Goal: Task Accomplishment & Management: Manage account settings

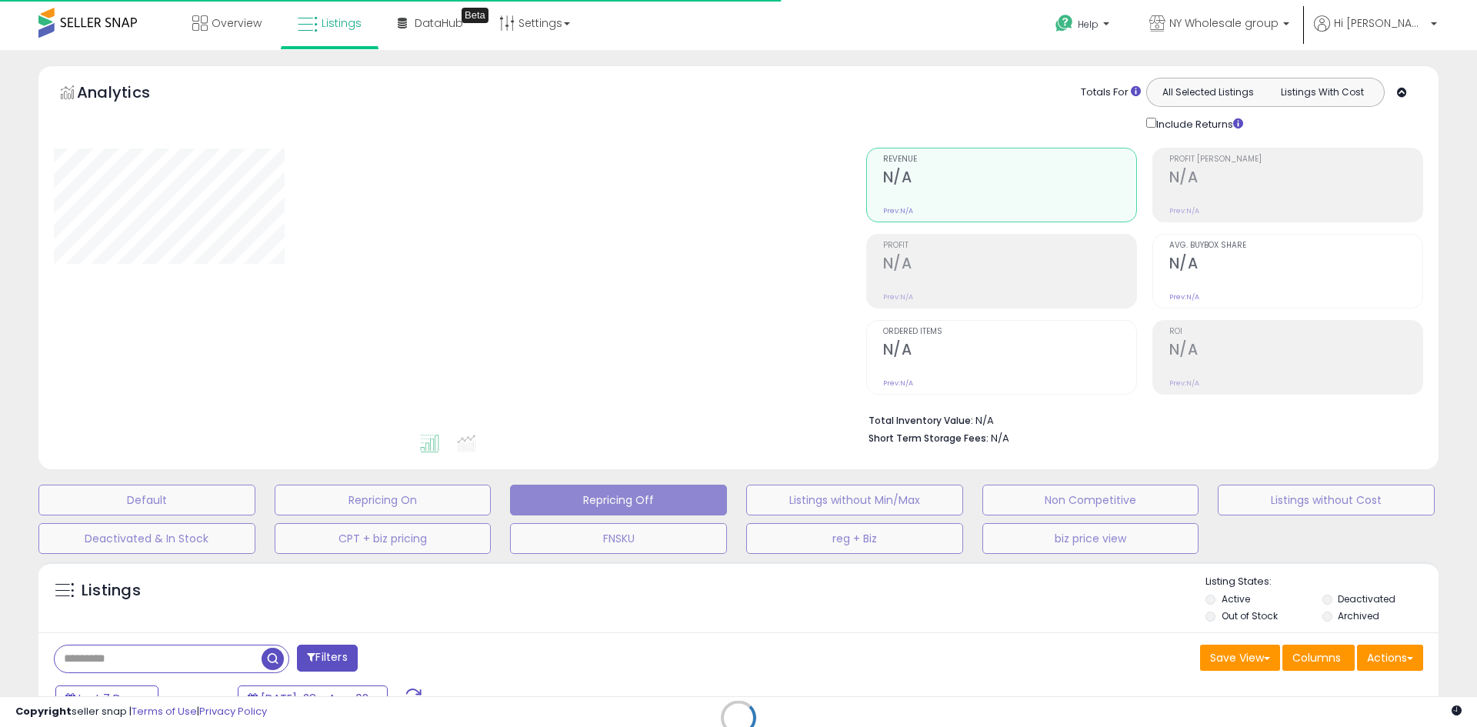
type input "*****"
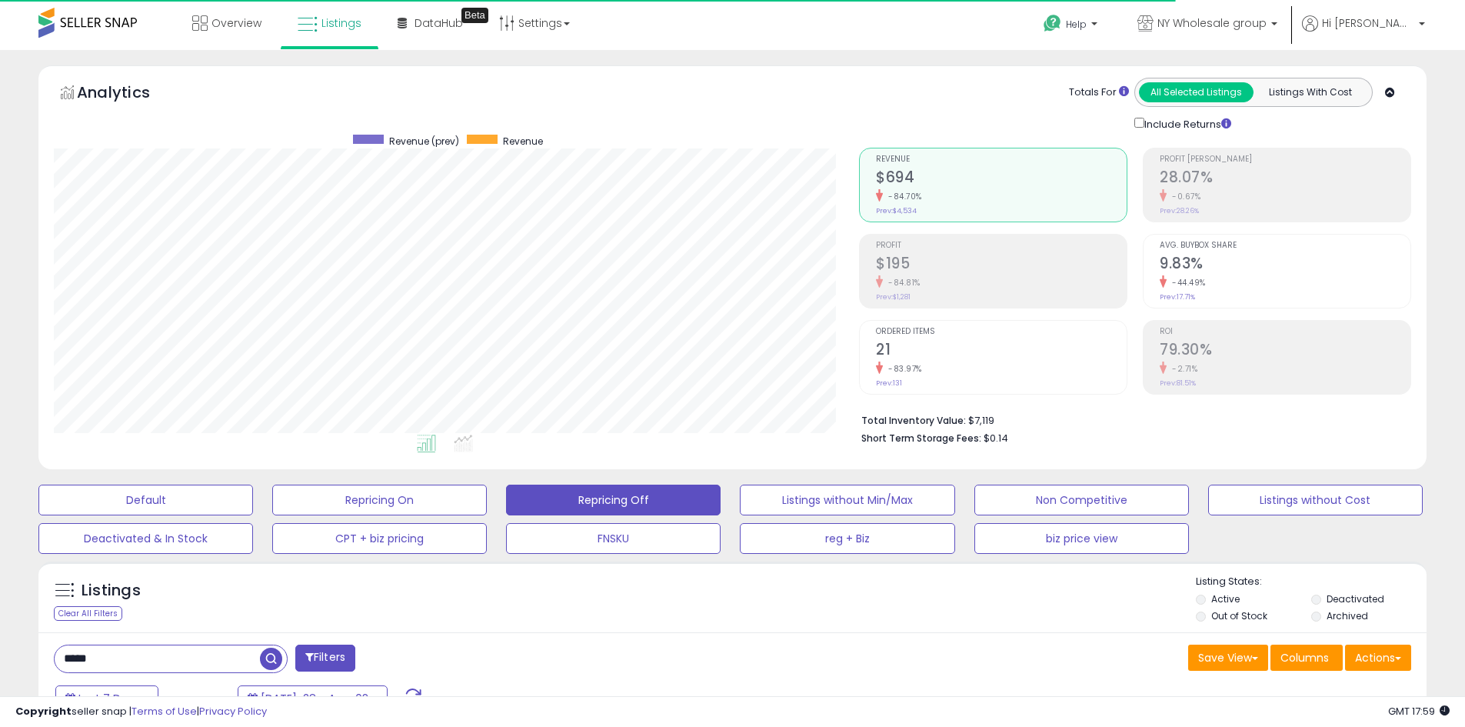
scroll to position [315, 805]
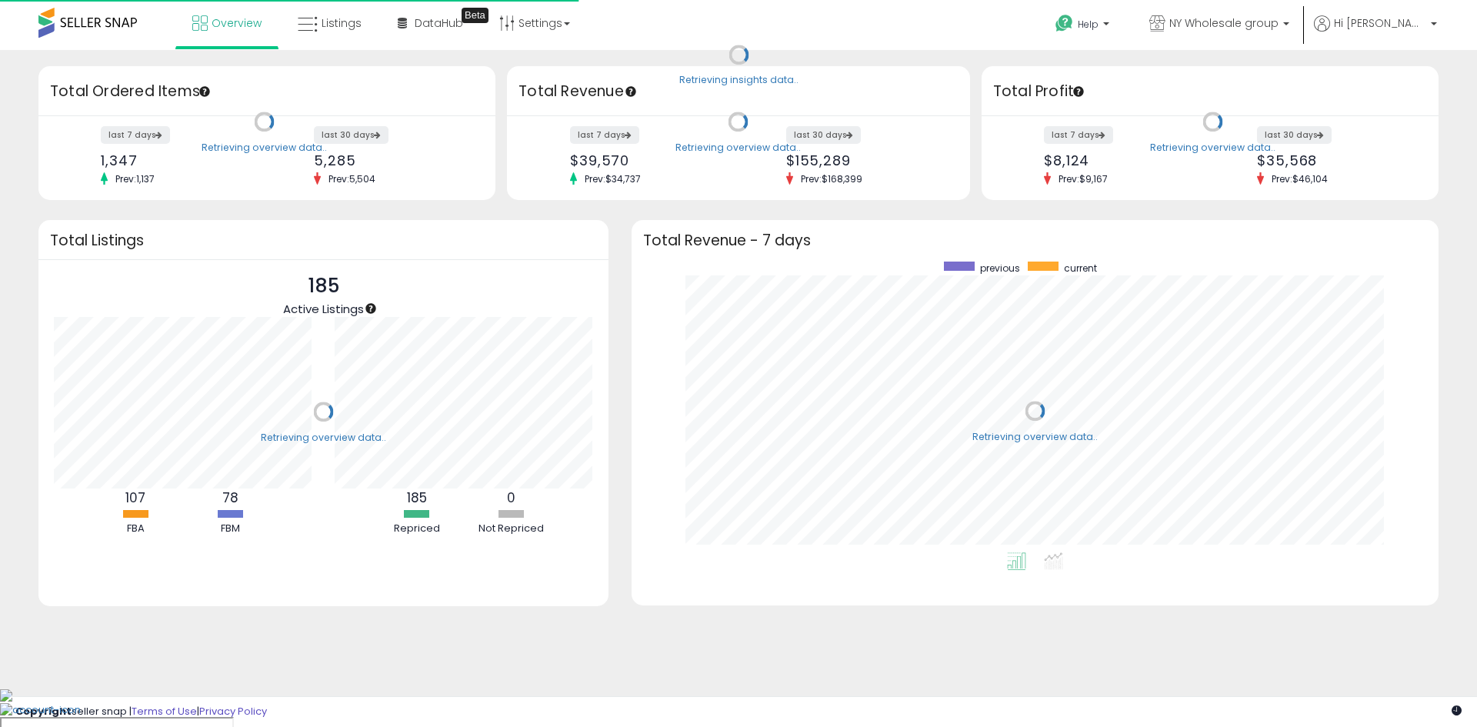
scroll to position [291, 776]
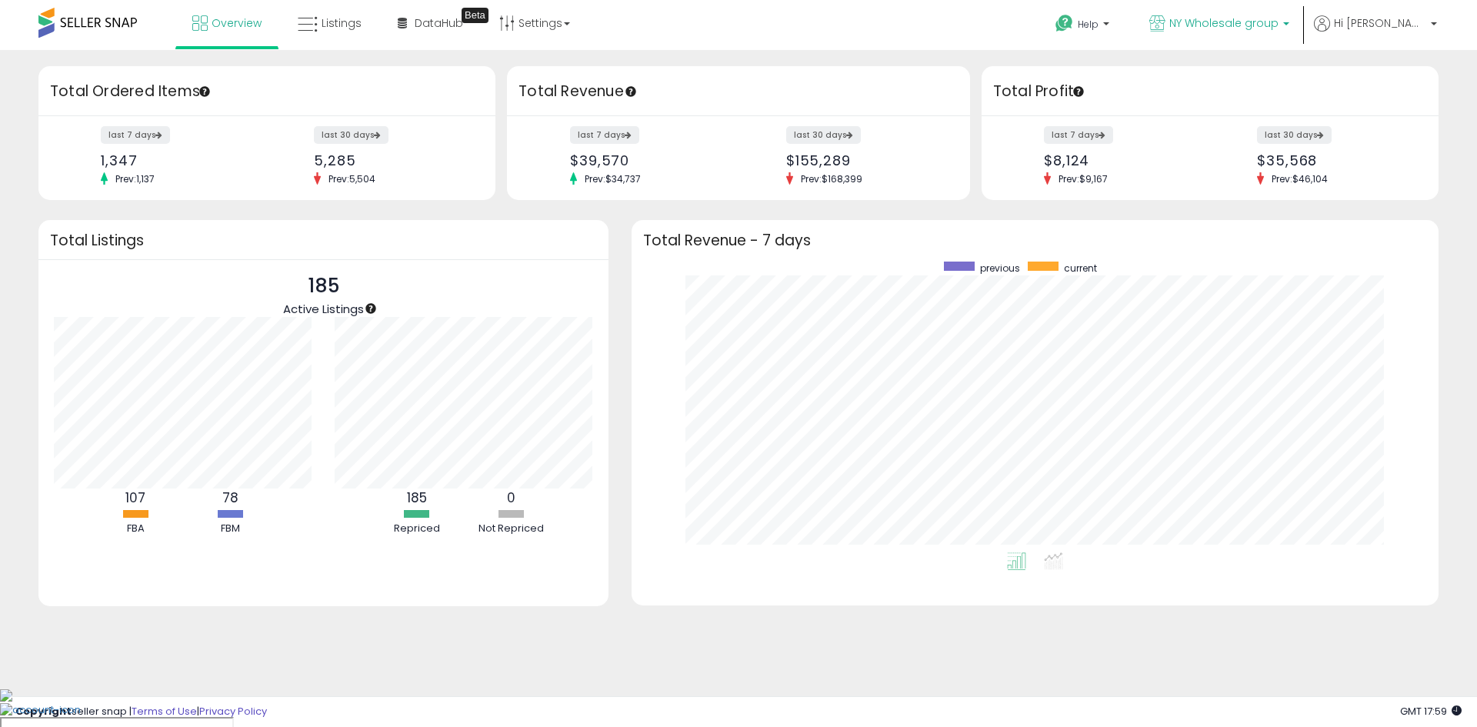
click at [1289, 32] on p "NY Wholesale group" at bounding box center [1219, 24] width 140 height 19
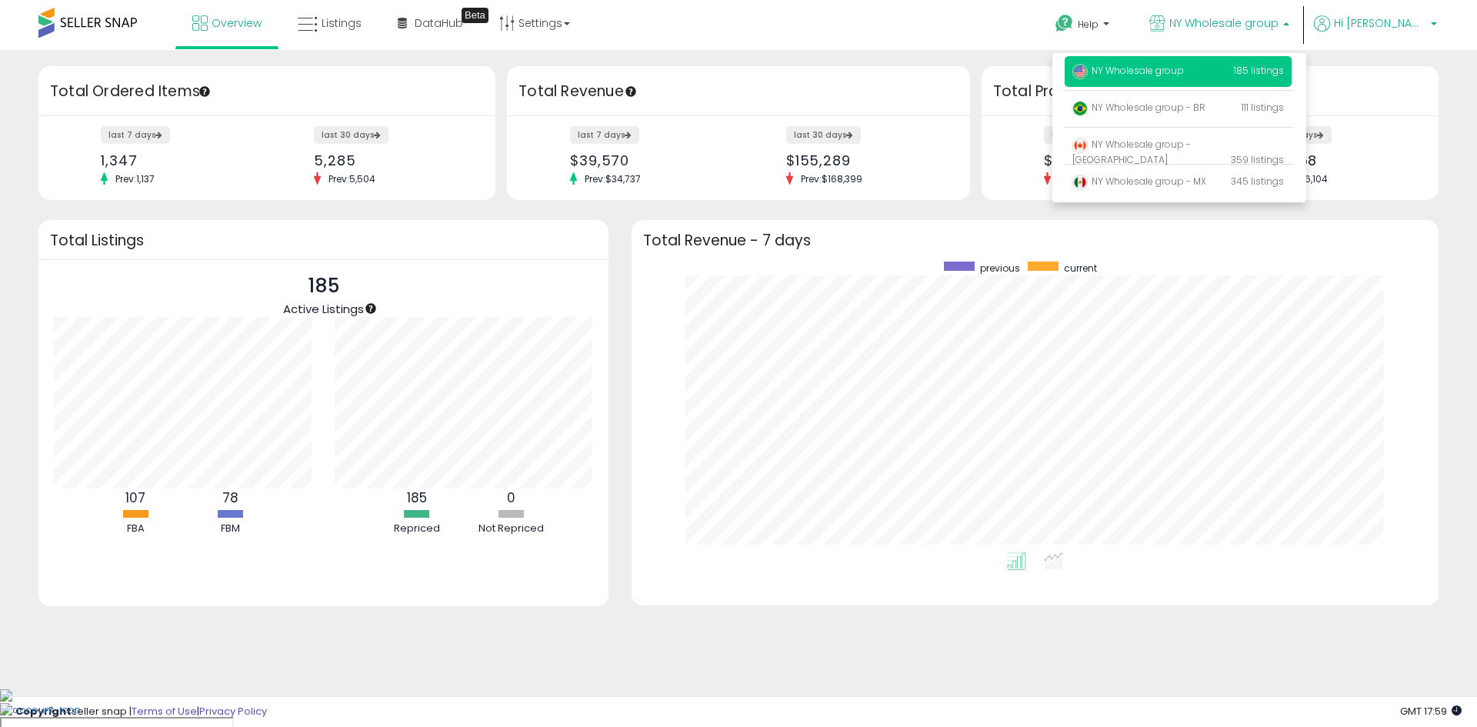
click at [1433, 28] on b at bounding box center [1434, 27] width 6 height 11
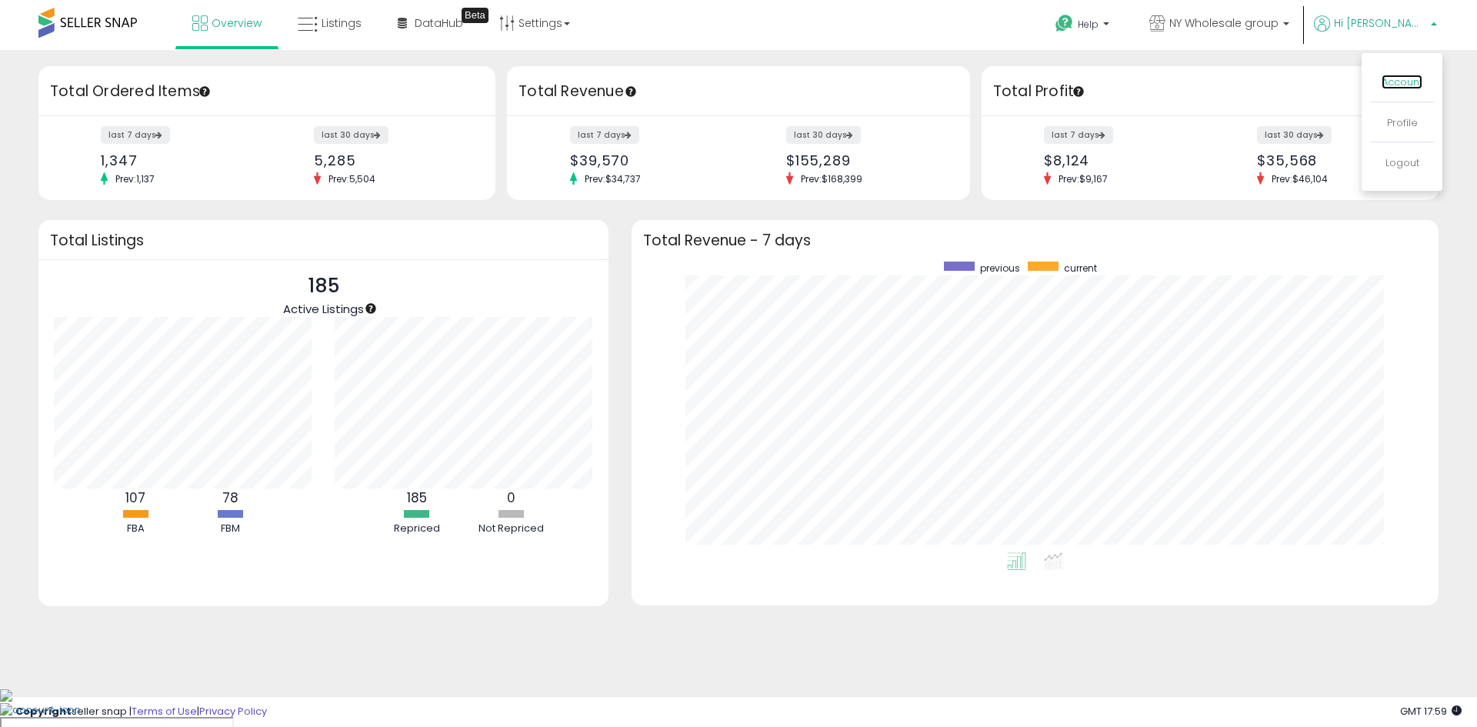
click link "Account"
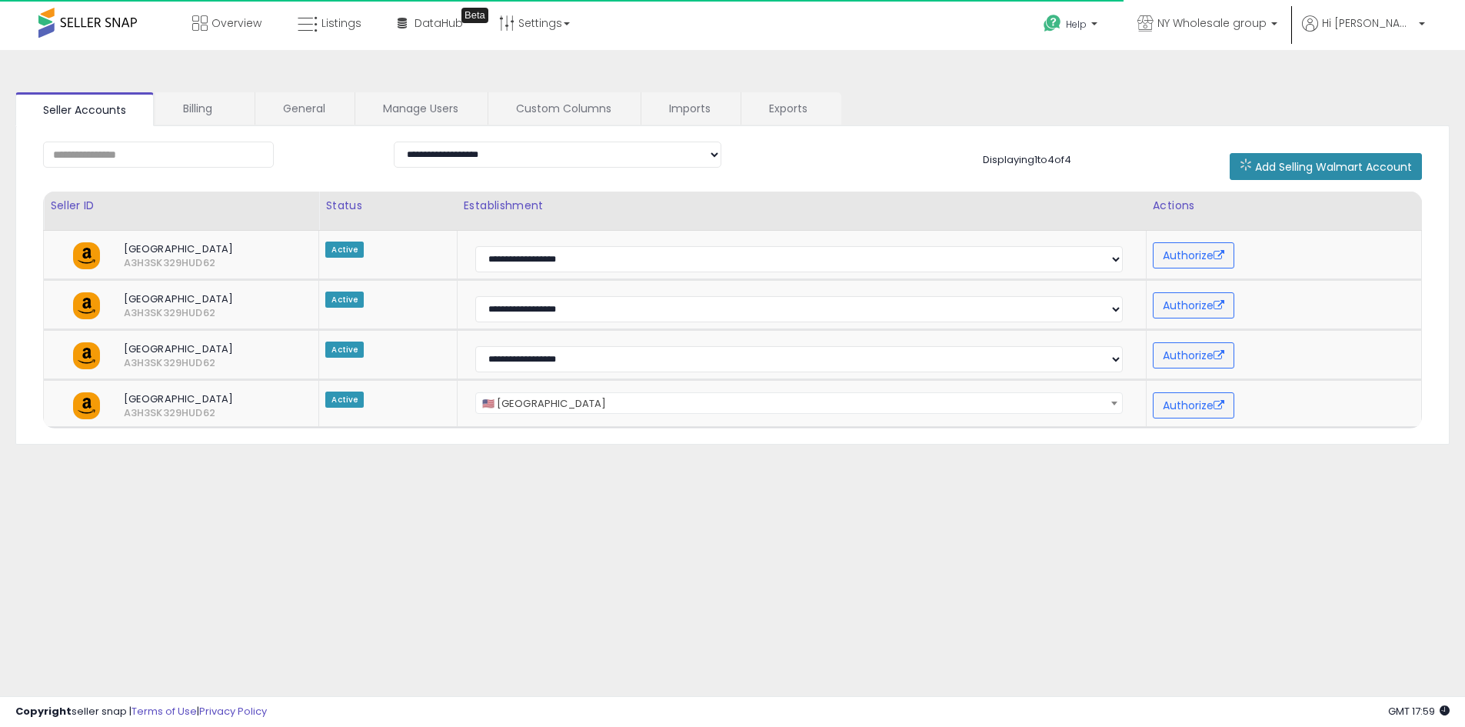
click at [1304, 172] on span "Add Selling Walmart Account" at bounding box center [1333, 166] width 157 height 15
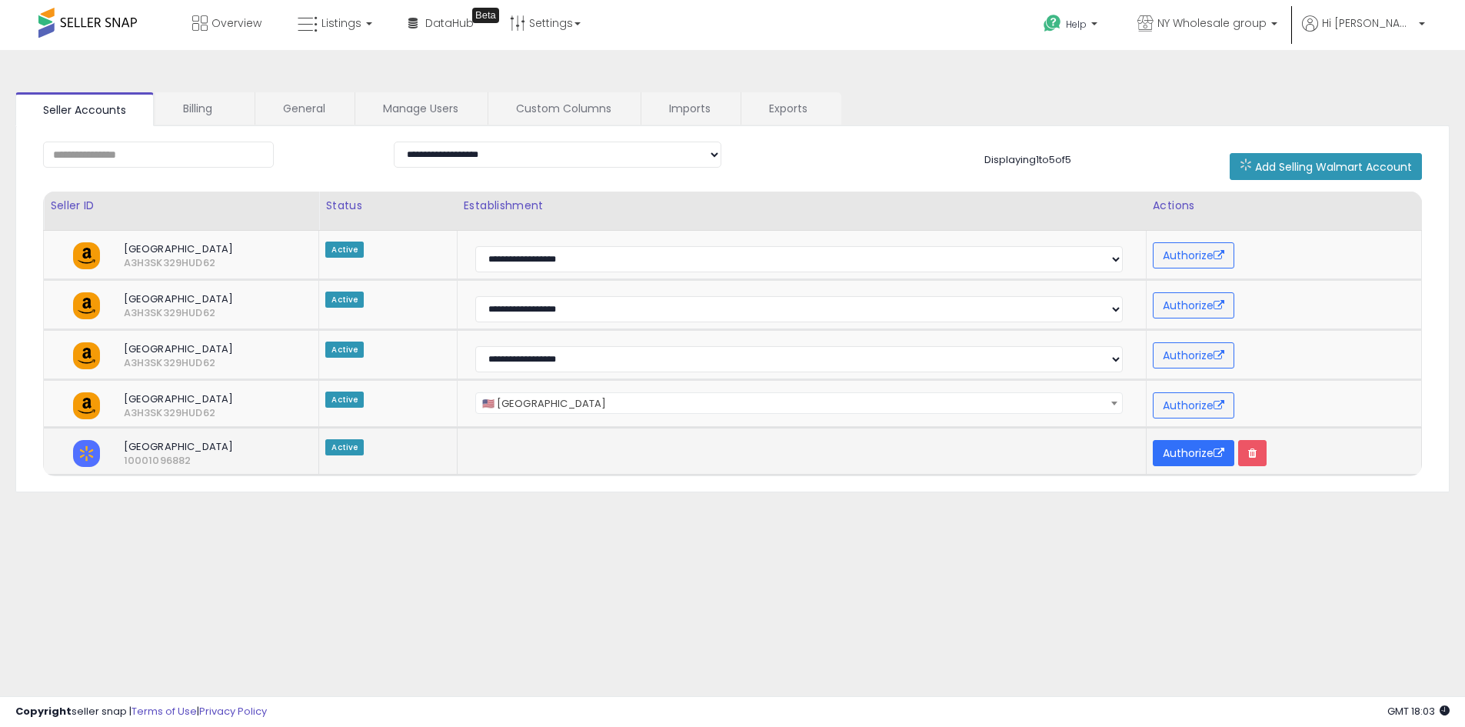
click at [1184, 445] on button "Authorize" at bounding box center [1194, 453] width 82 height 26
click at [317, 25] on icon at bounding box center [308, 25] width 20 height 20
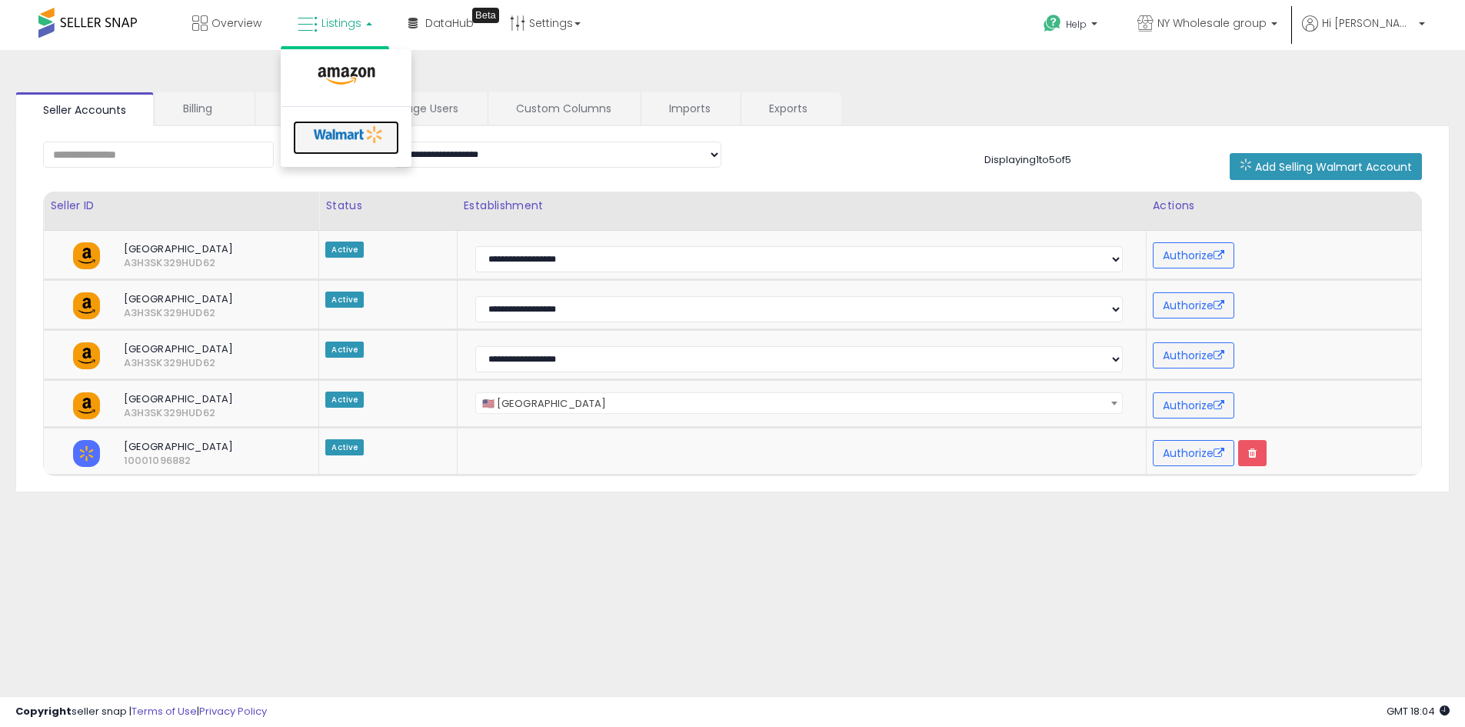
click at [328, 132] on icon at bounding box center [348, 134] width 81 height 23
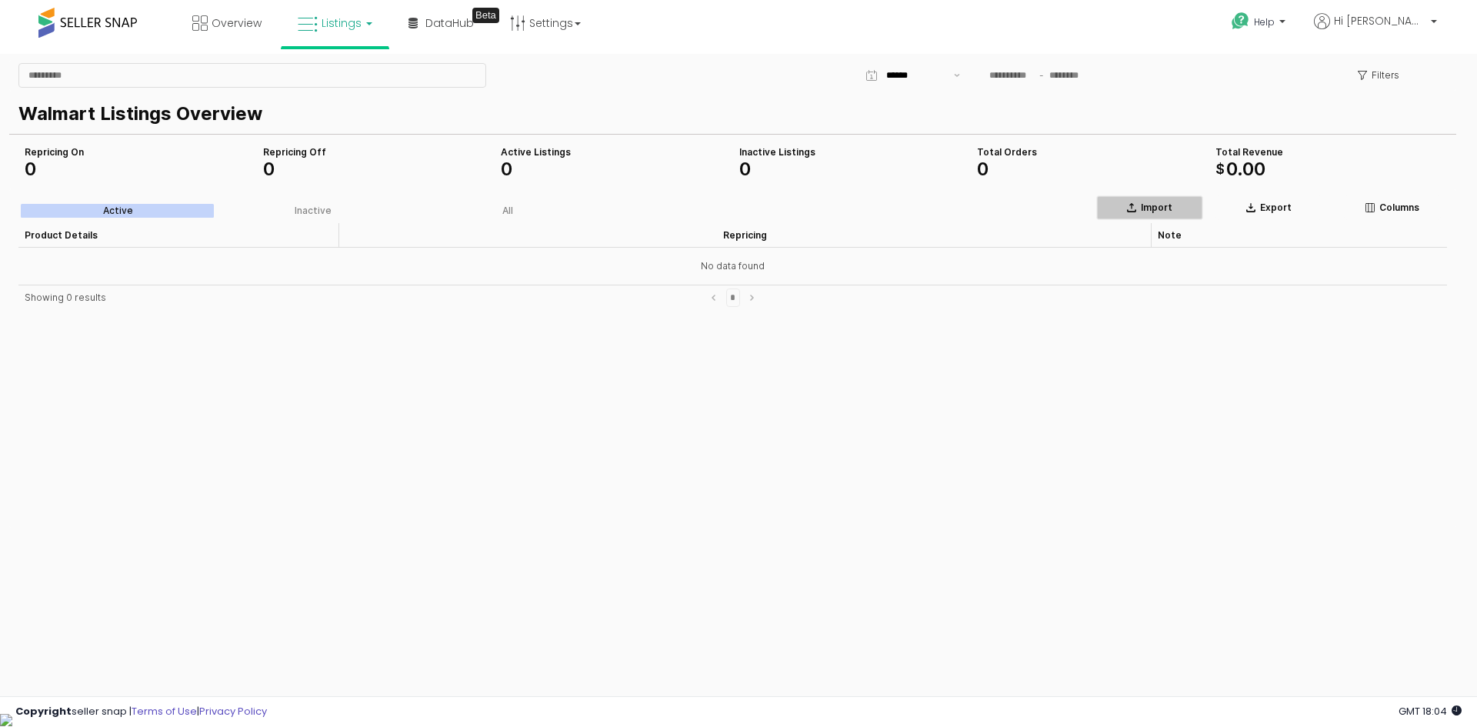
click at [1159, 207] on p "Import" at bounding box center [1157, 208] width 32 height 12
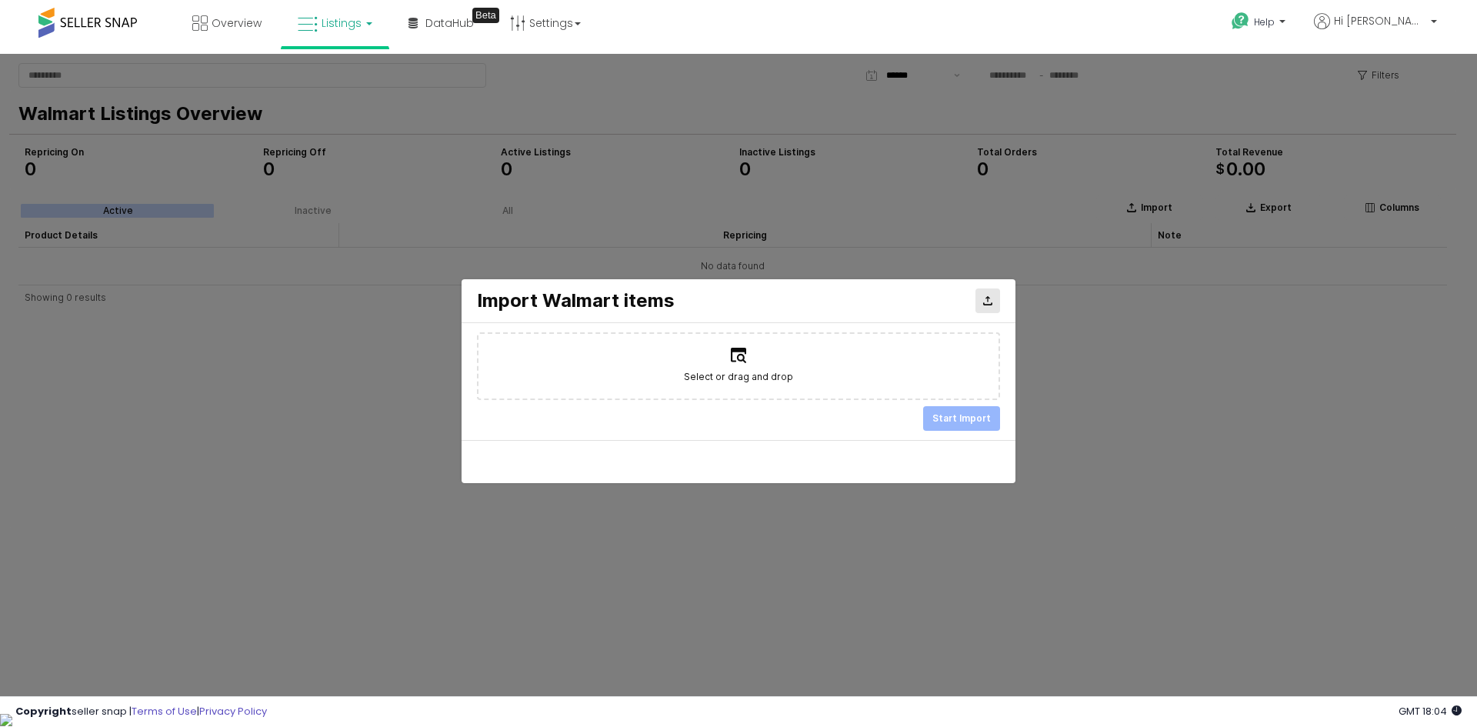
click at [997, 297] on div "Close" at bounding box center [987, 300] width 23 height 23
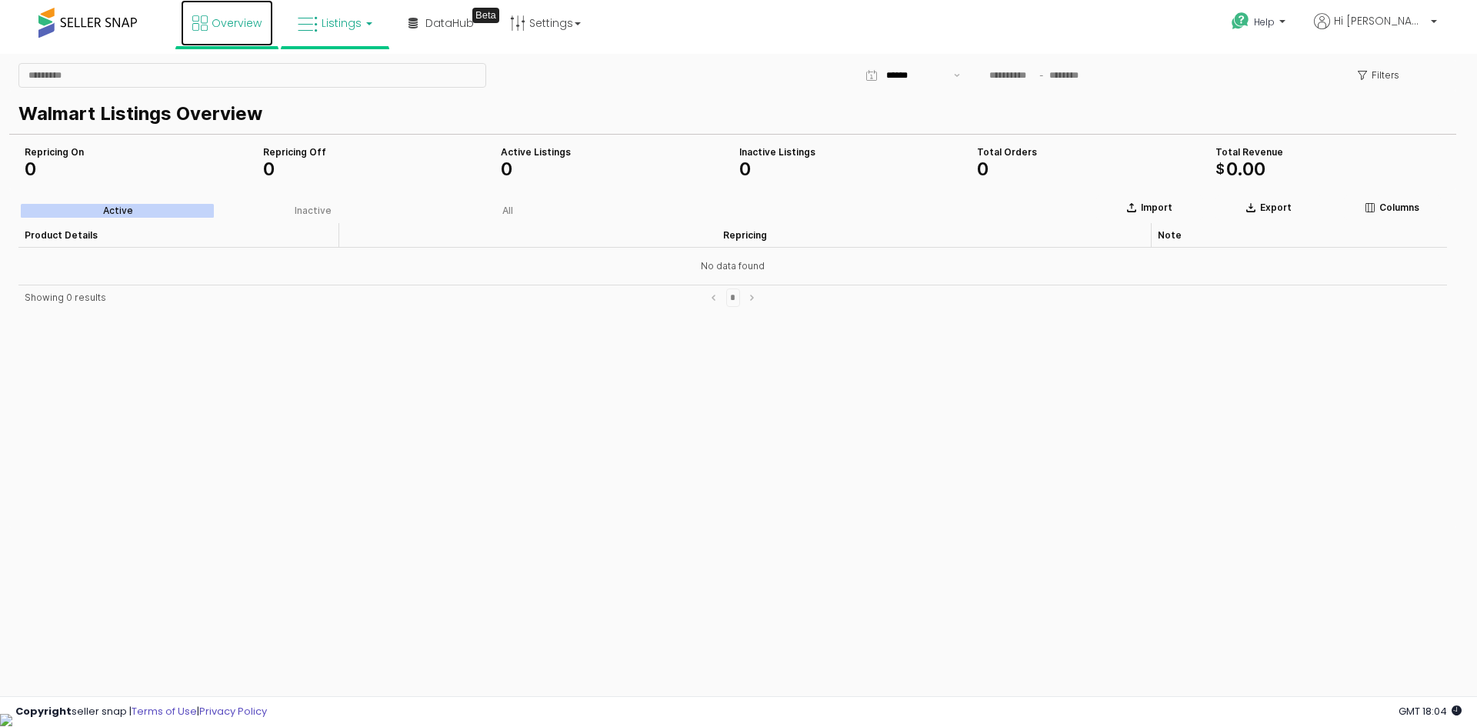
click at [214, 25] on span "Overview" at bounding box center [236, 22] width 50 height 15
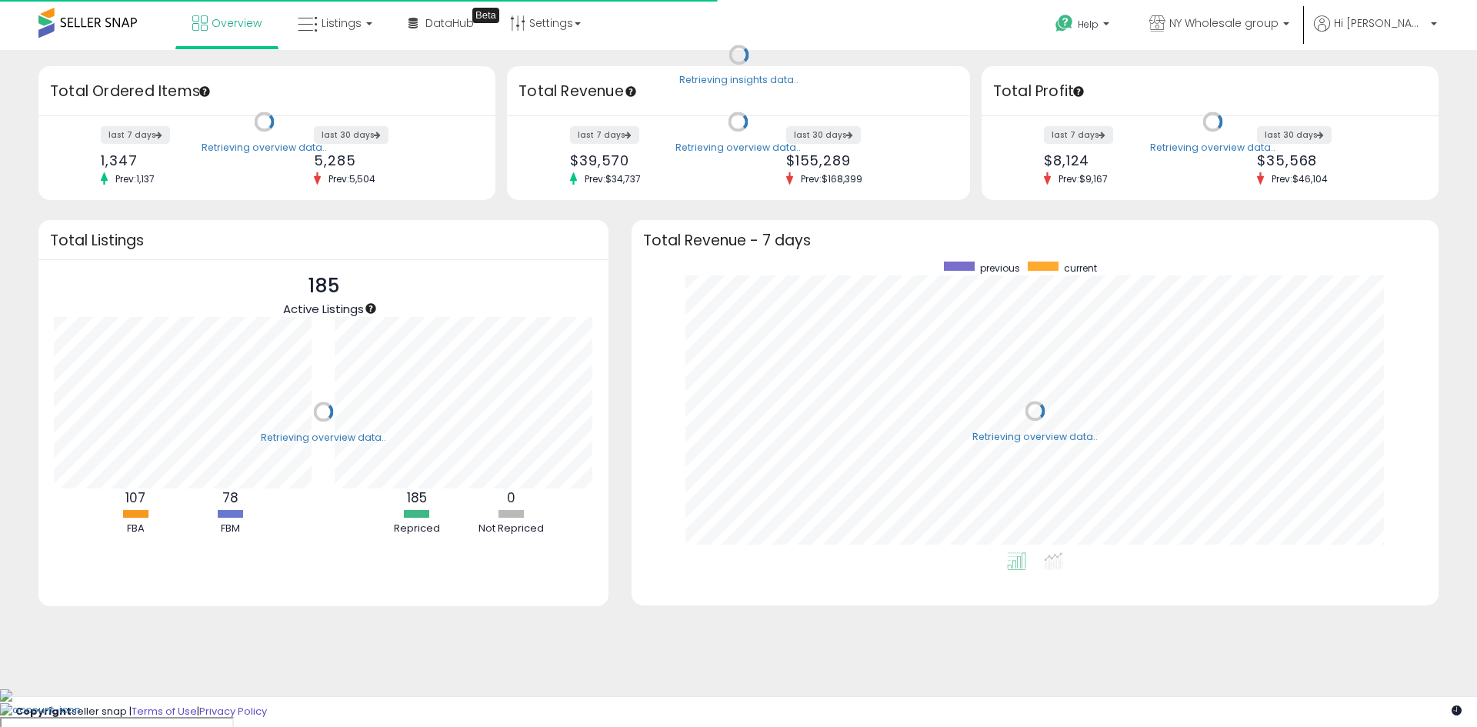
scroll to position [291, 776]
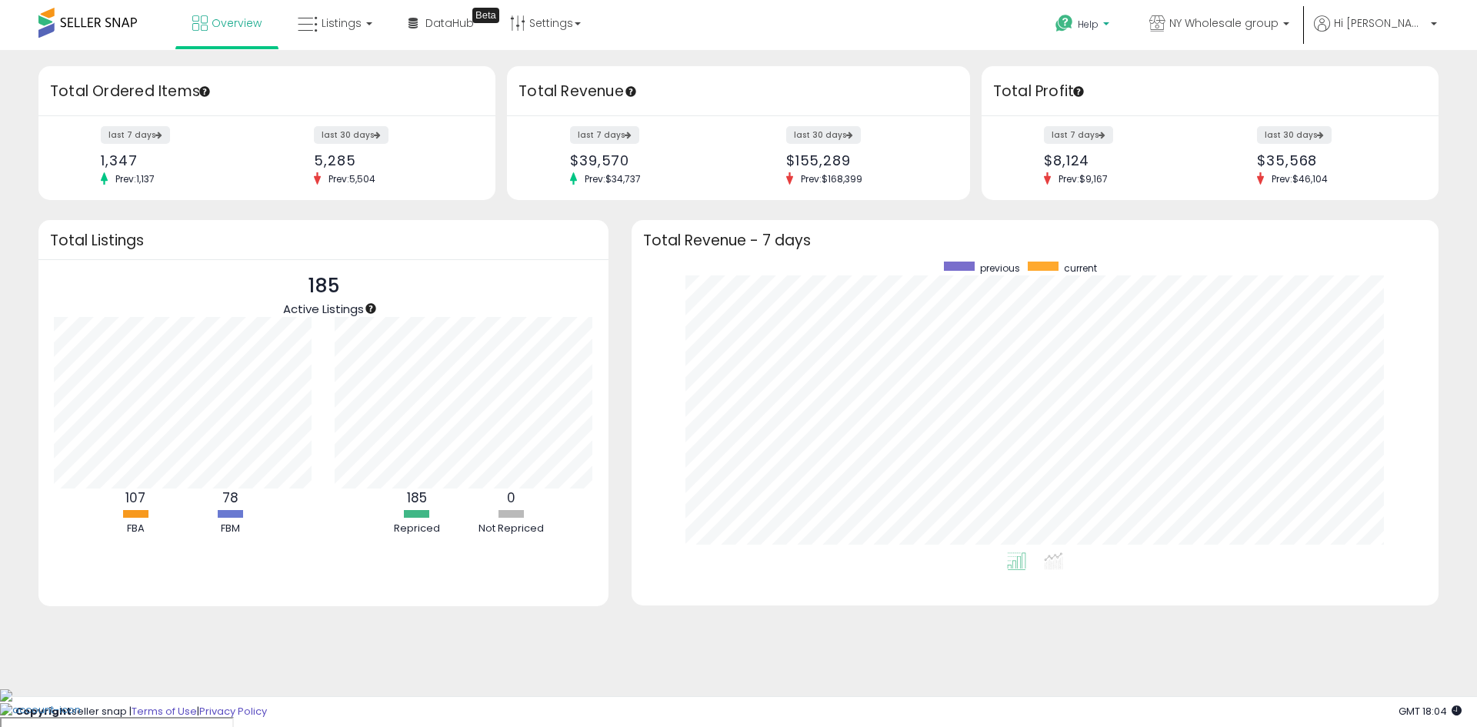
click at [1098, 25] on span "Help" at bounding box center [1087, 24] width 21 height 13
click at [1137, 132] on link "Search Knowledge Hub" at bounding box center [1097, 129] width 80 height 29
click at [360, 27] on link "Listings" at bounding box center [335, 23] width 98 height 46
click at [340, 125] on icon at bounding box center [348, 134] width 81 height 23
